Goal: Check status: Check status

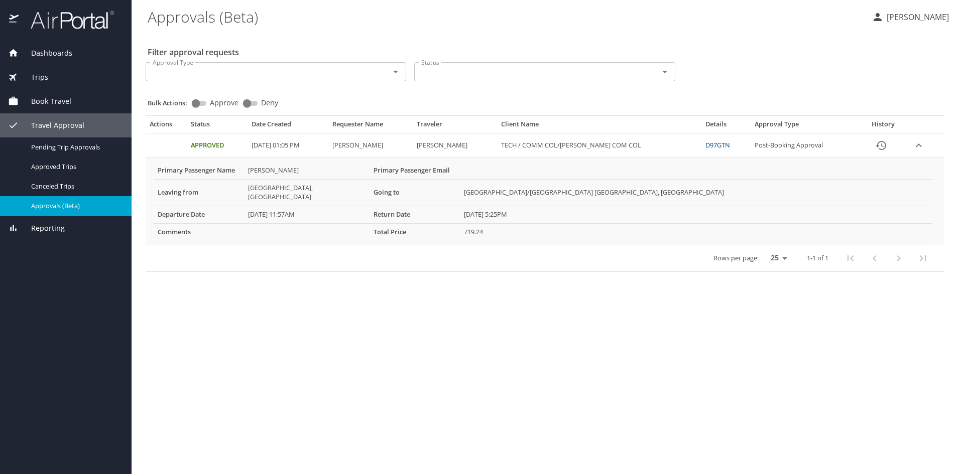
click at [718, 146] on link "D97GTN" at bounding box center [717, 145] width 25 height 9
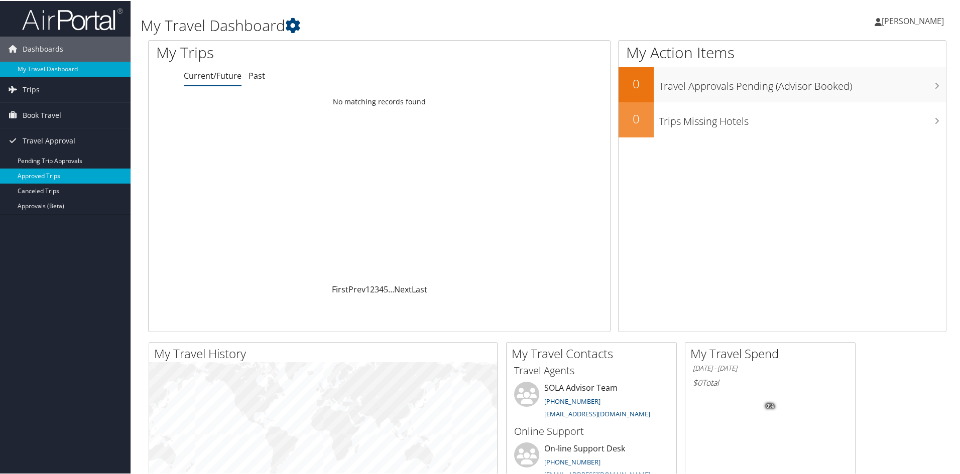
click at [47, 177] on link "Approved Trips" at bounding box center [65, 175] width 130 height 15
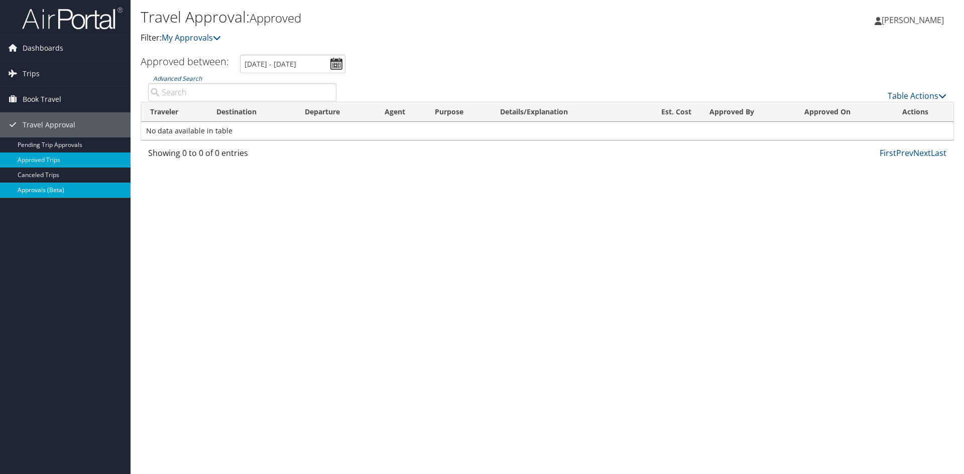
click at [35, 188] on link "Approvals (Beta)" at bounding box center [65, 190] width 130 height 15
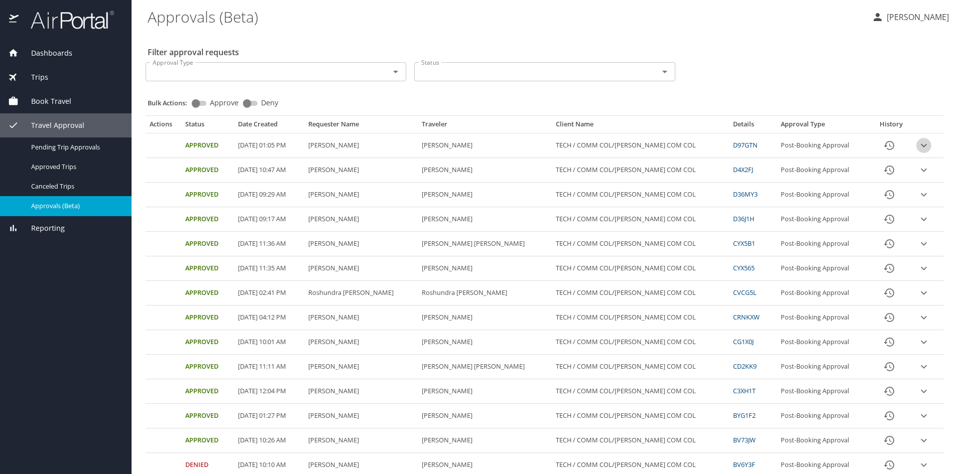
click at [919, 146] on icon "expand row" at bounding box center [923, 146] width 12 height 12
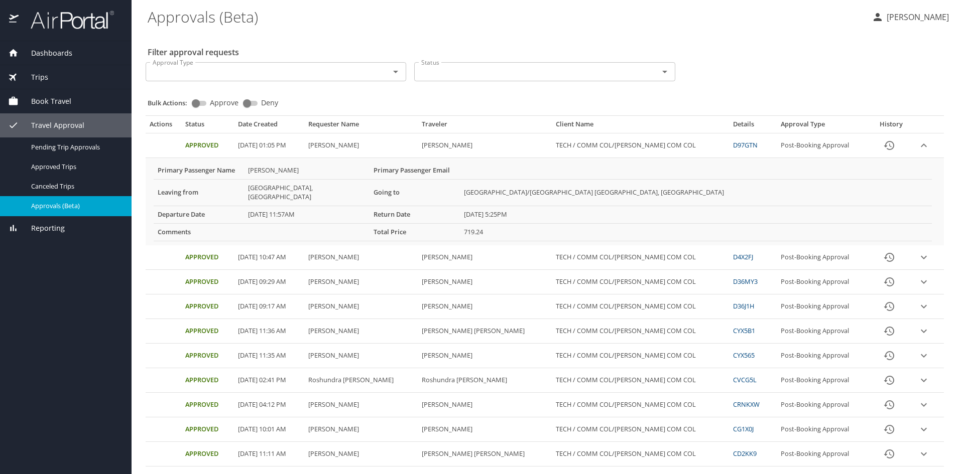
click at [735, 146] on link "D97GTN" at bounding box center [745, 145] width 25 height 9
